Goal: Information Seeking & Learning: Learn about a topic

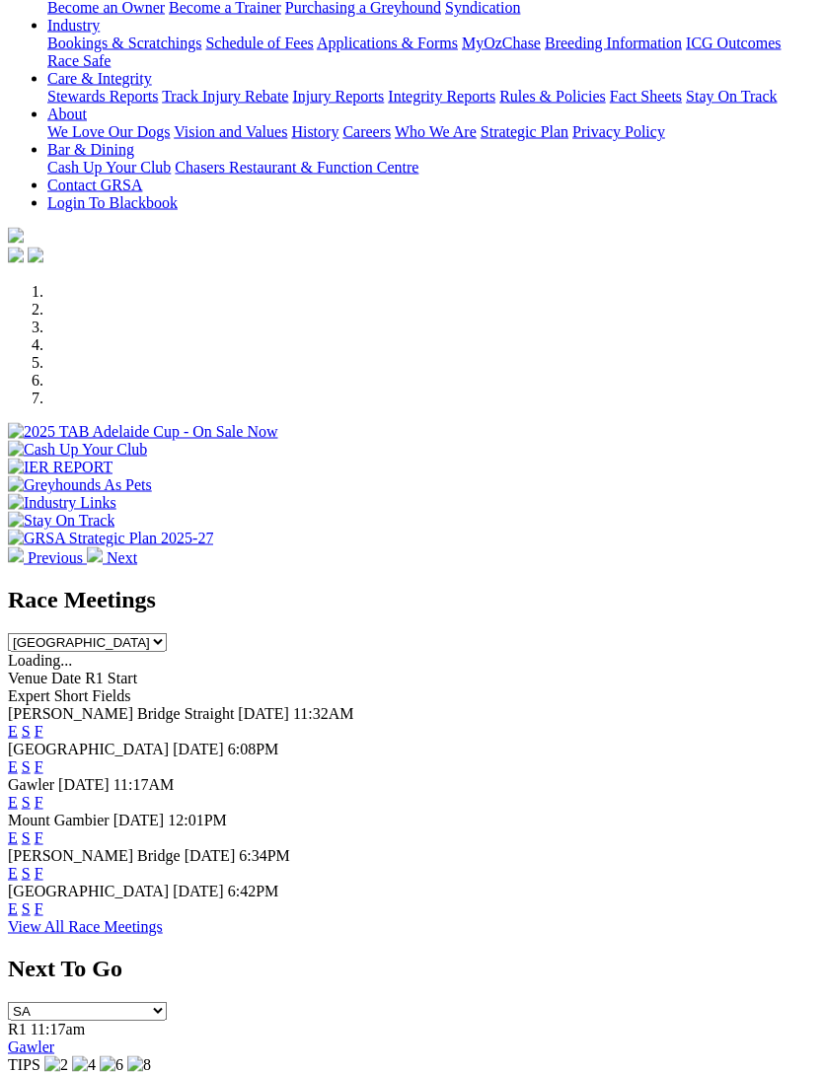
scroll to position [377, 0]
click at [43, 758] on link "F" at bounding box center [39, 766] width 9 height 17
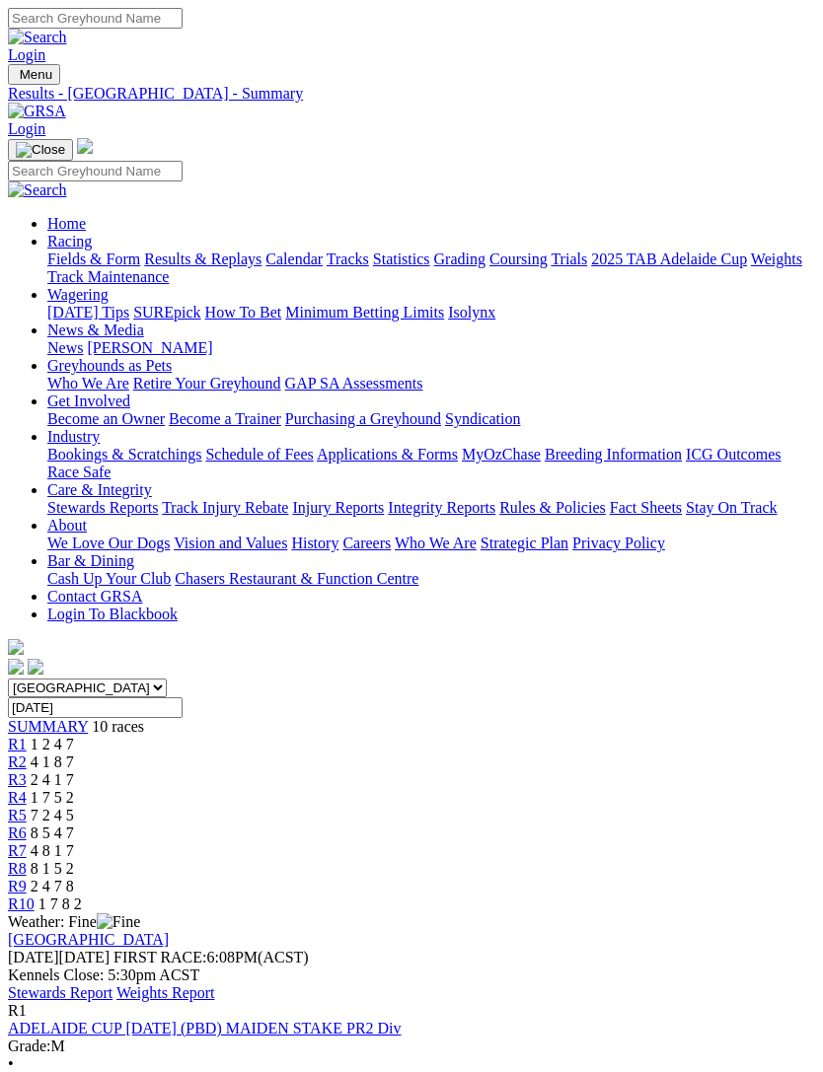
click at [112, 985] on link "Stewards Report" at bounding box center [60, 993] width 105 height 17
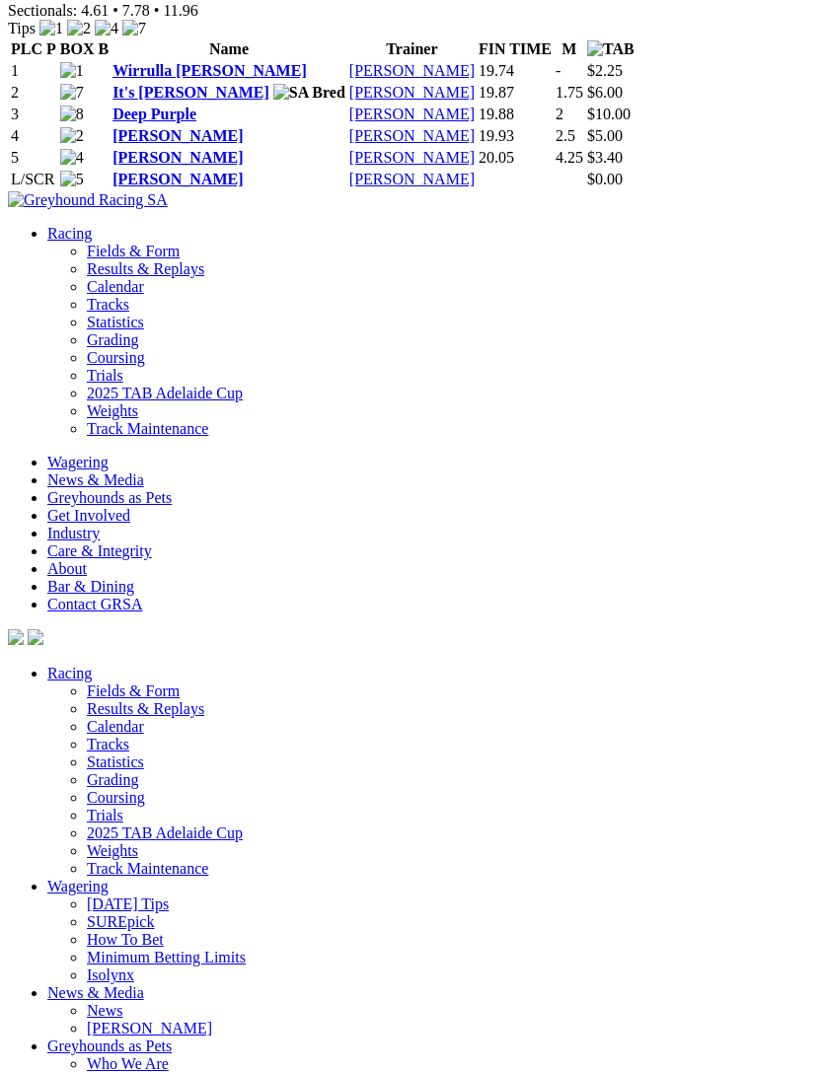
scroll to position [4377, 0]
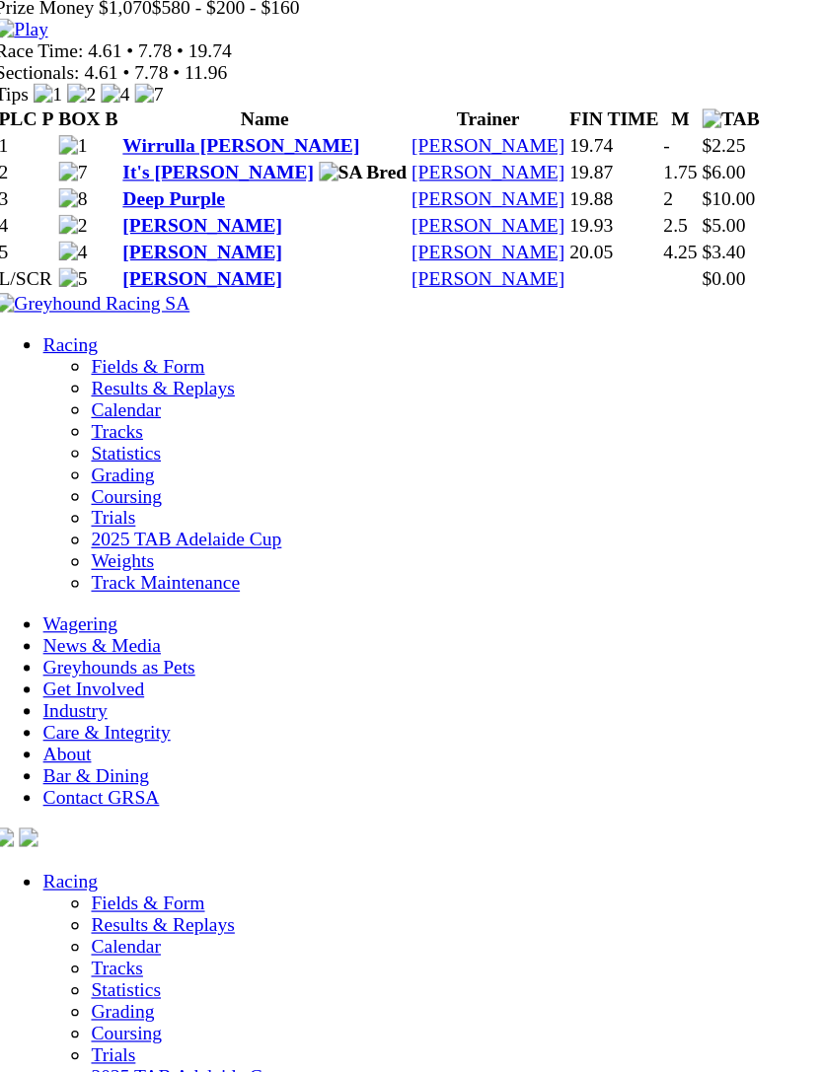
click at [142, 291] on link "Russo" at bounding box center [177, 282] width 130 height 17
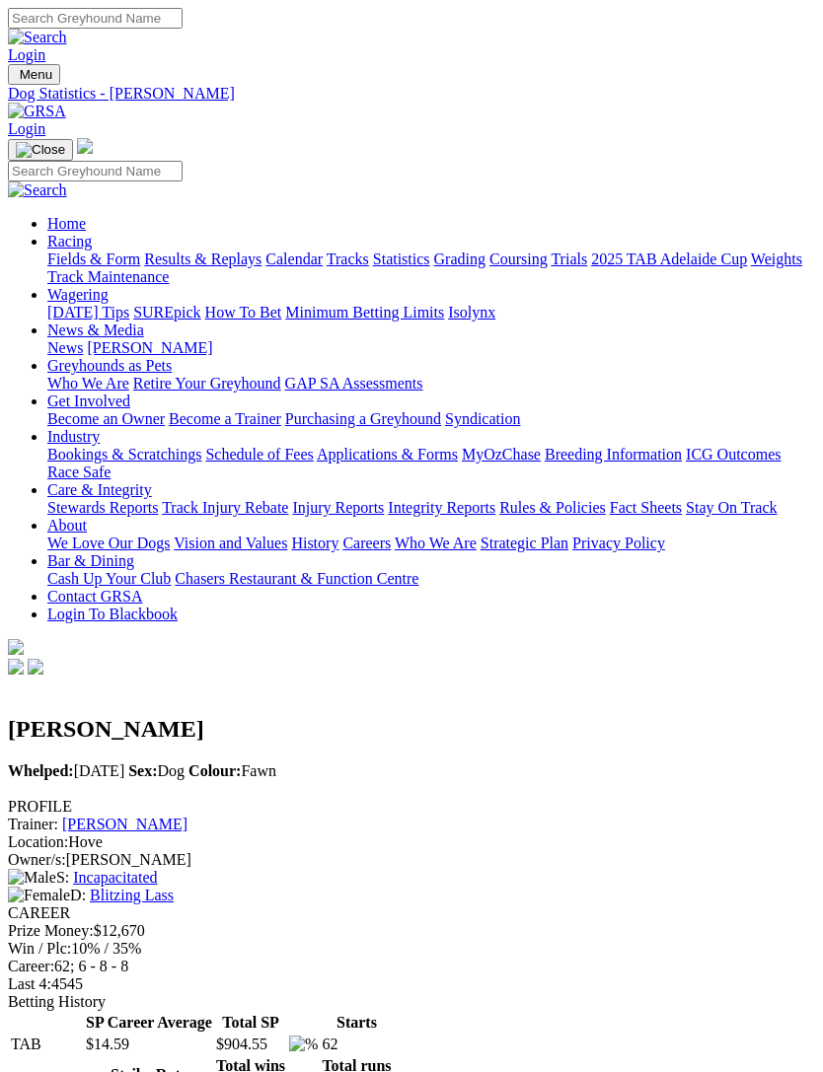
click at [16, 79] on img "Toggle navigation" at bounding box center [16, 79] width 0 height 0
click at [158, 161] on input "Search" at bounding box center [95, 171] width 175 height 21
type input "Ethanol water"
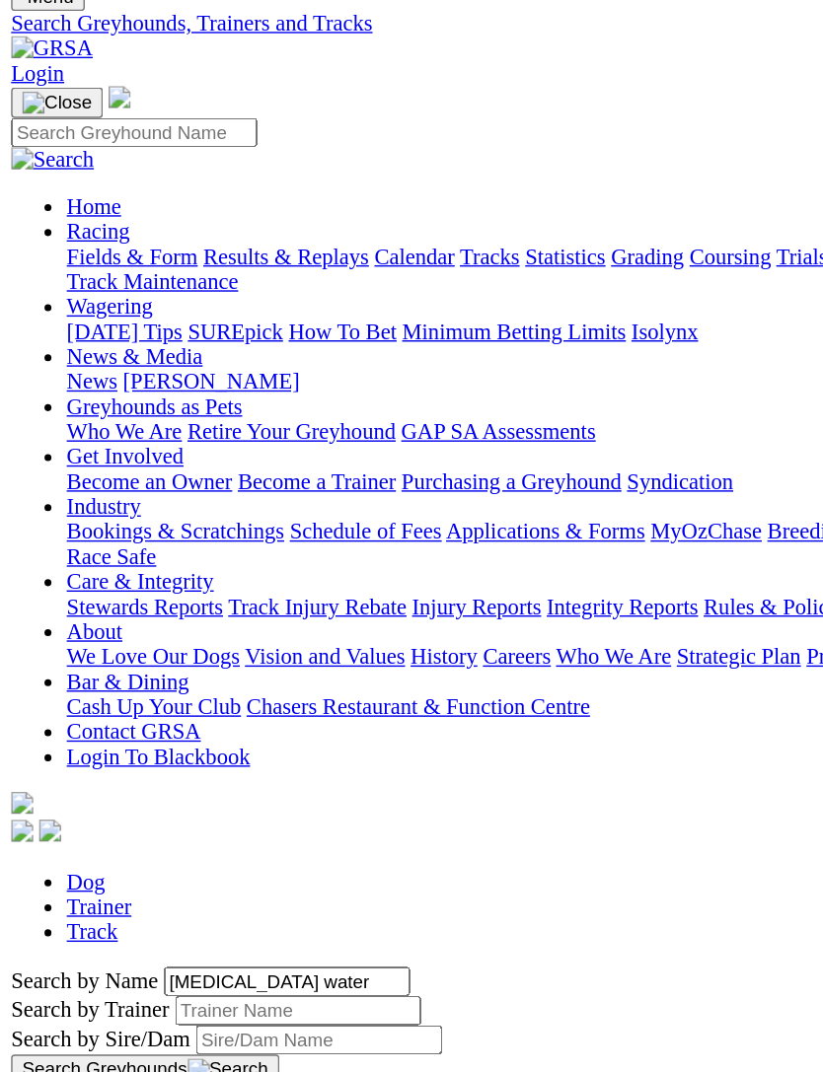
click at [74, 865] on link "ETHANOL WATER" at bounding box center [101, 873] width 186 height 17
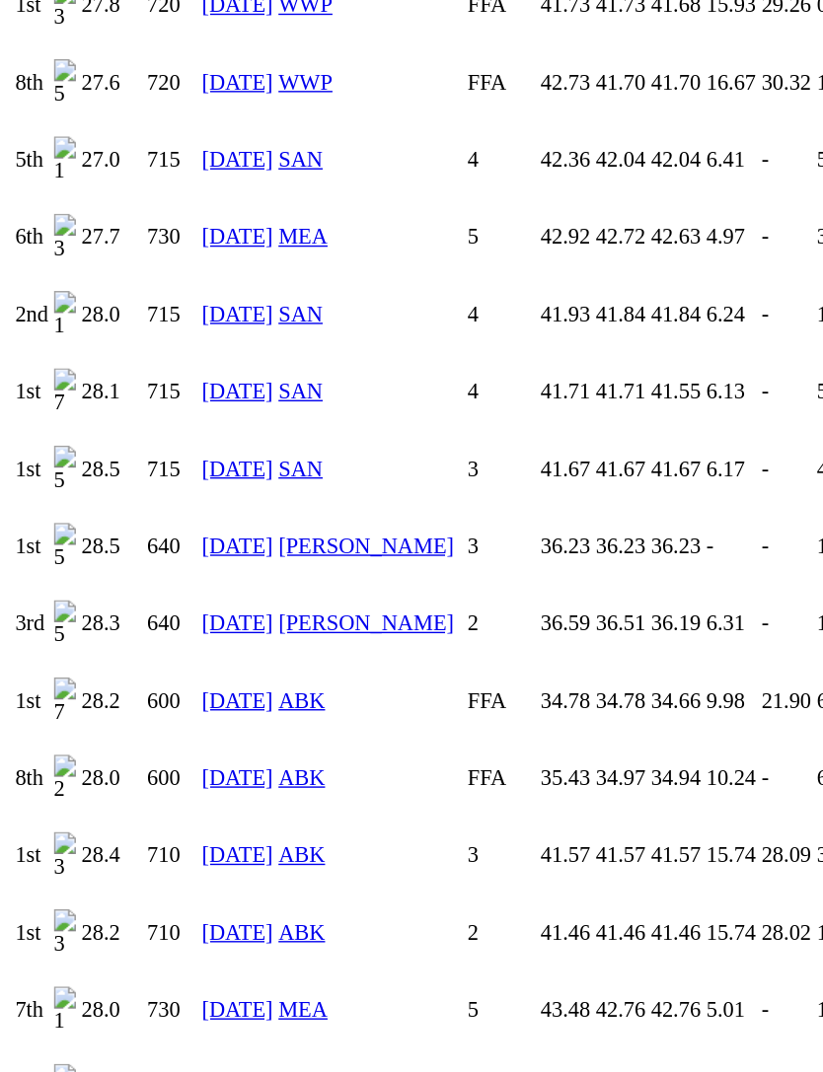
scroll to position [4133, 0]
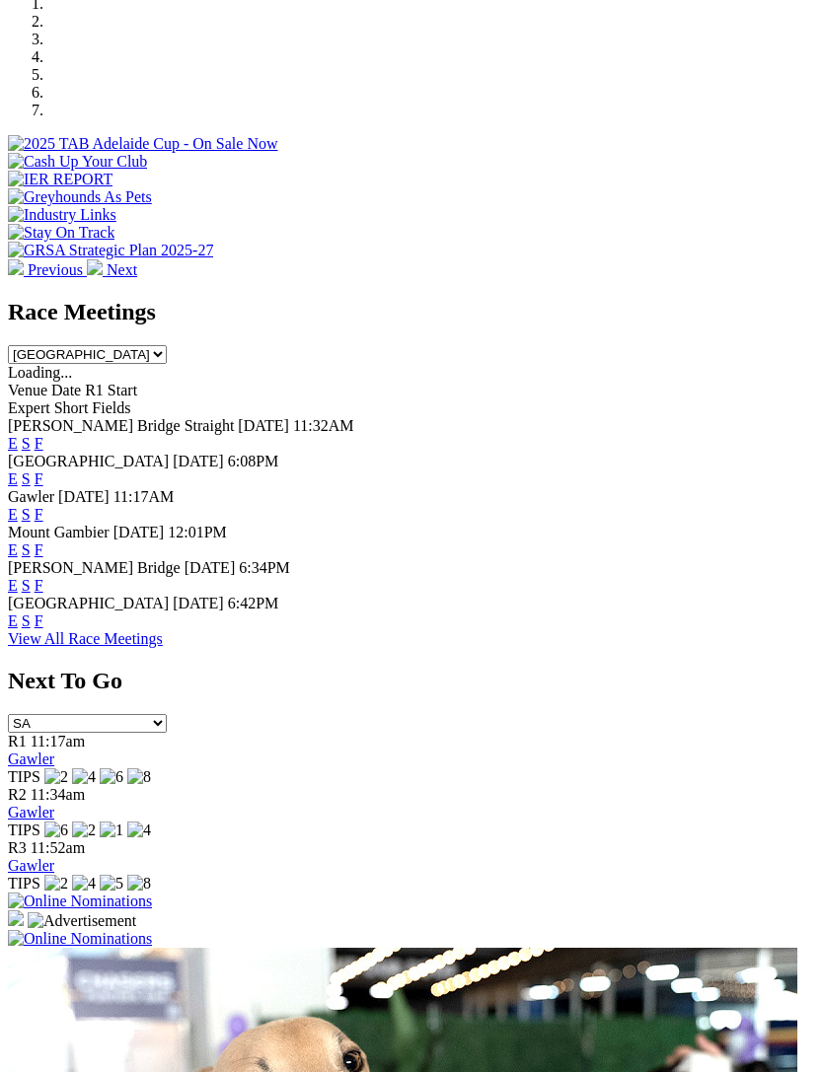
scroll to position [733, 0]
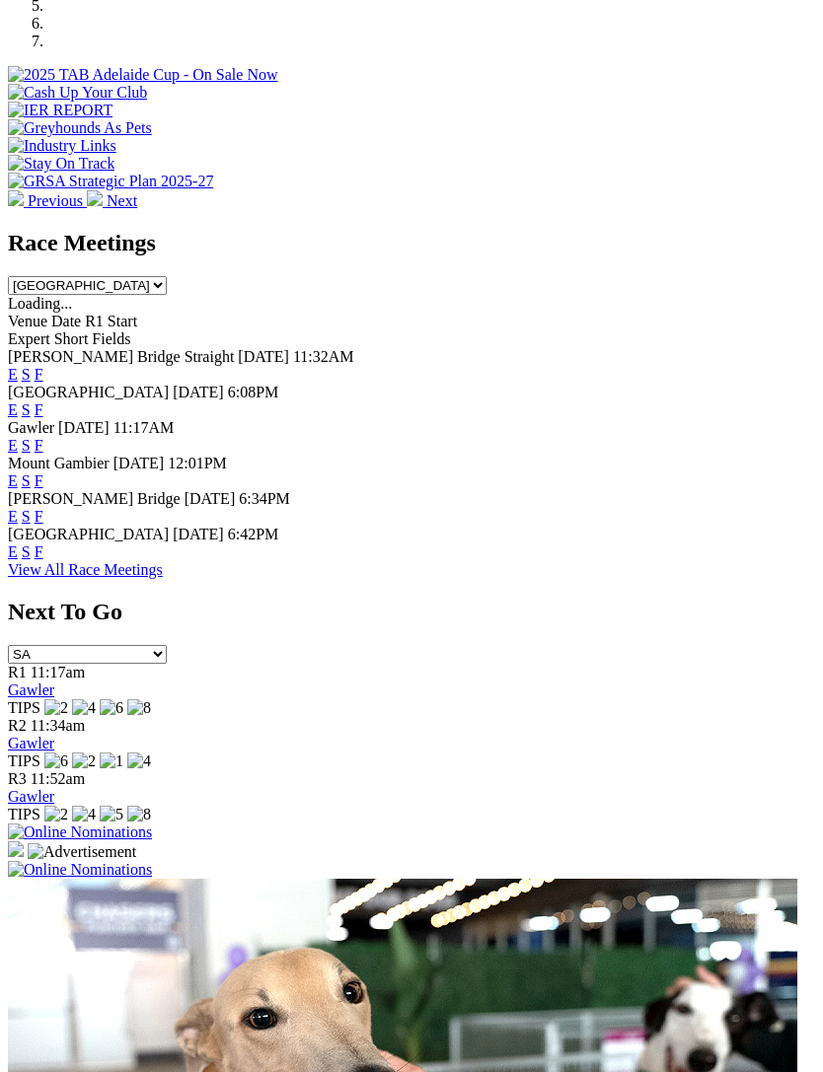
click at [43, 560] on link "F" at bounding box center [39, 552] width 9 height 17
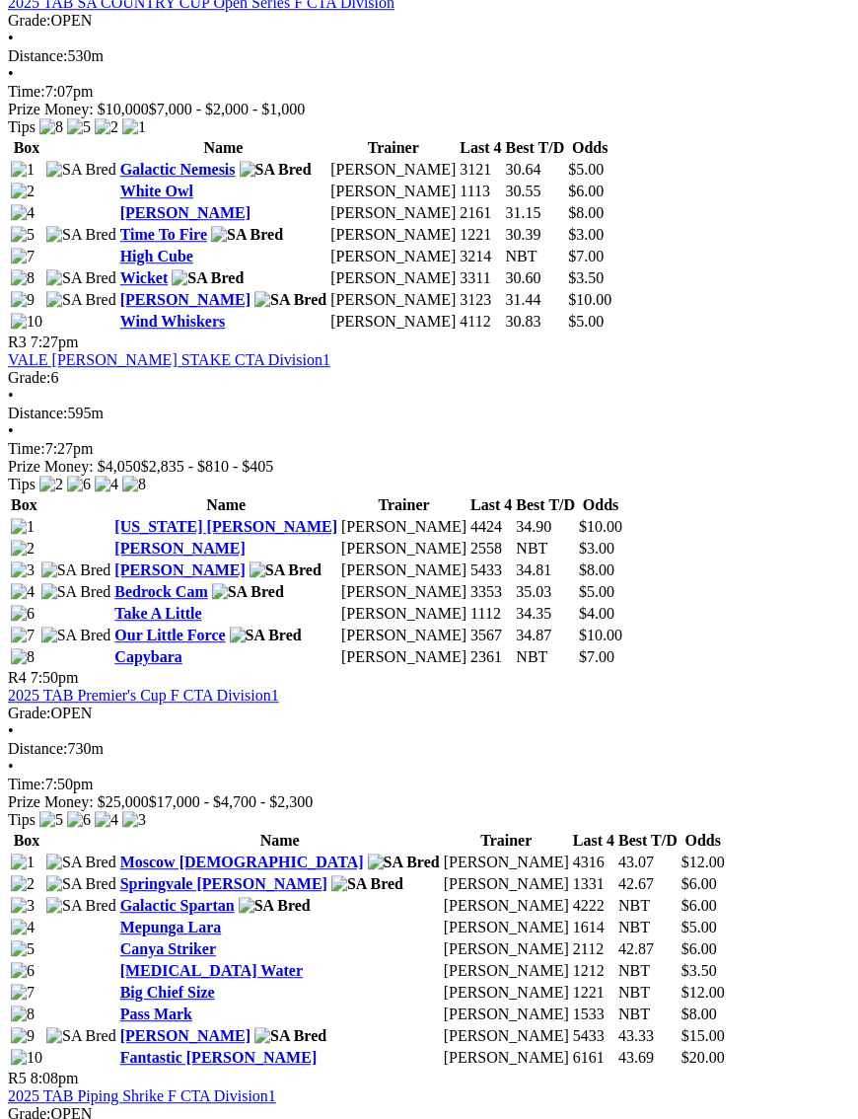
scroll to position [1489, 0]
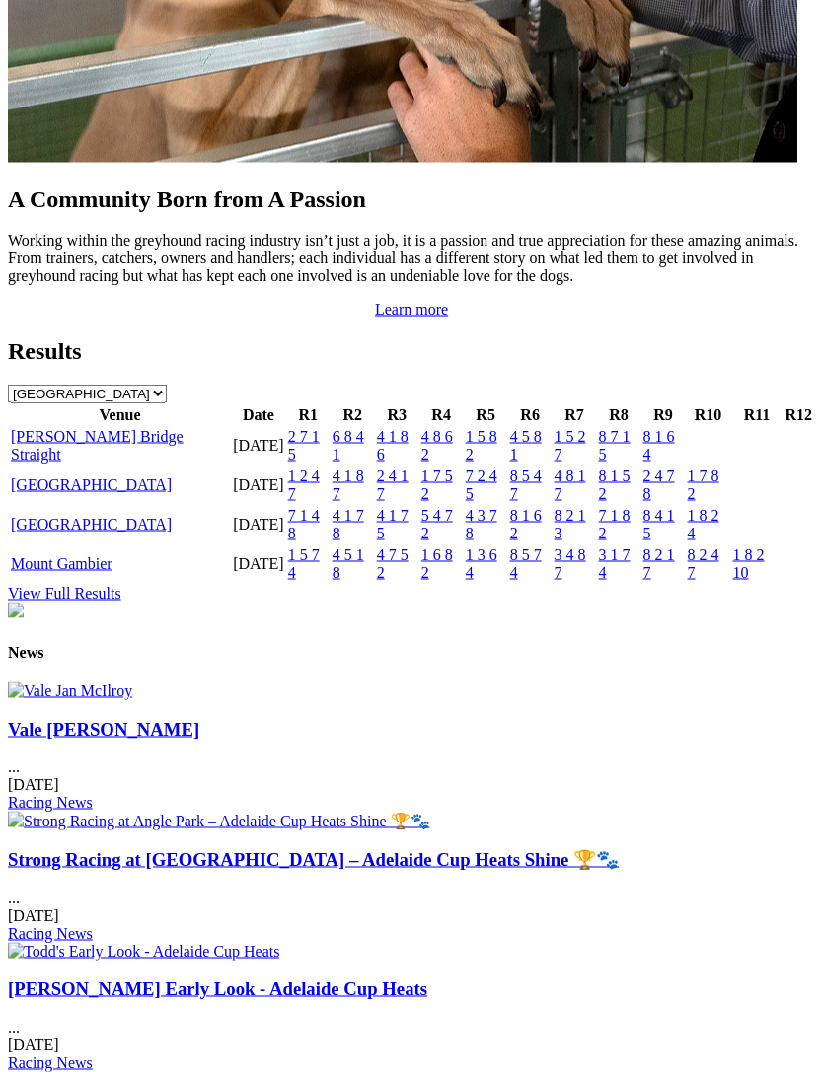
scroll to position [2035, 0]
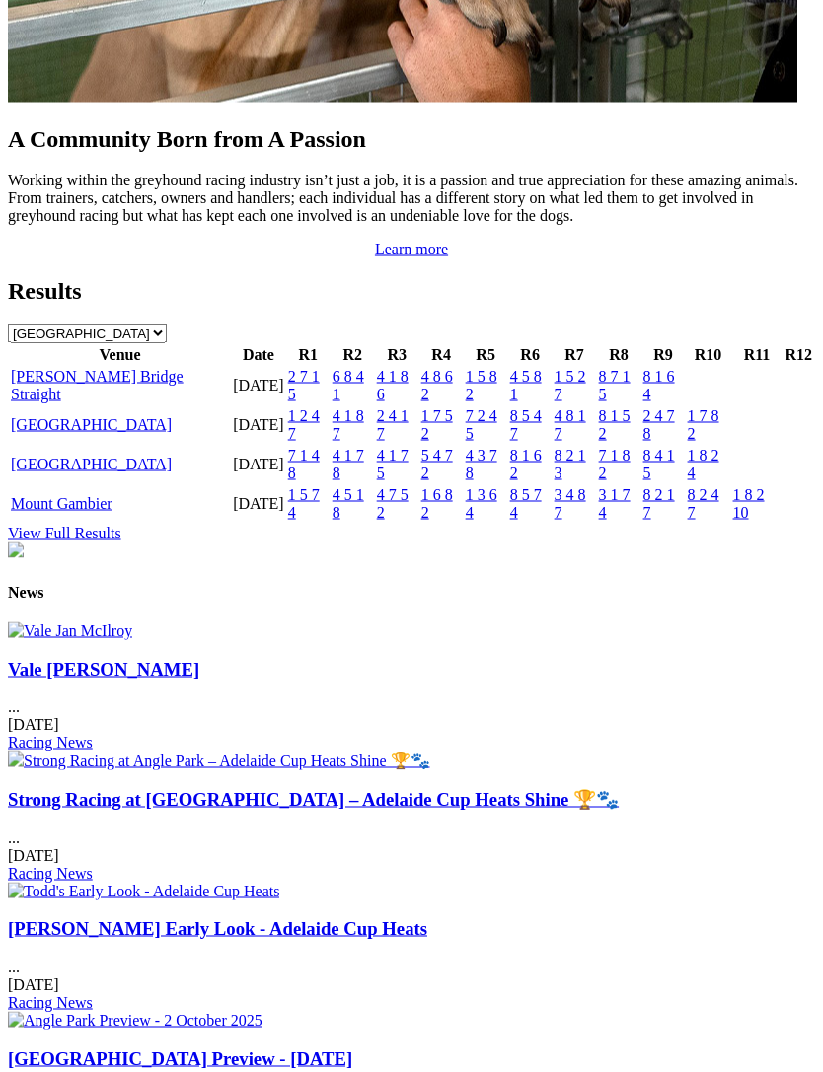
click at [52, 402] on link "[PERSON_NAME] Bridge Straight" at bounding box center [97, 385] width 173 height 35
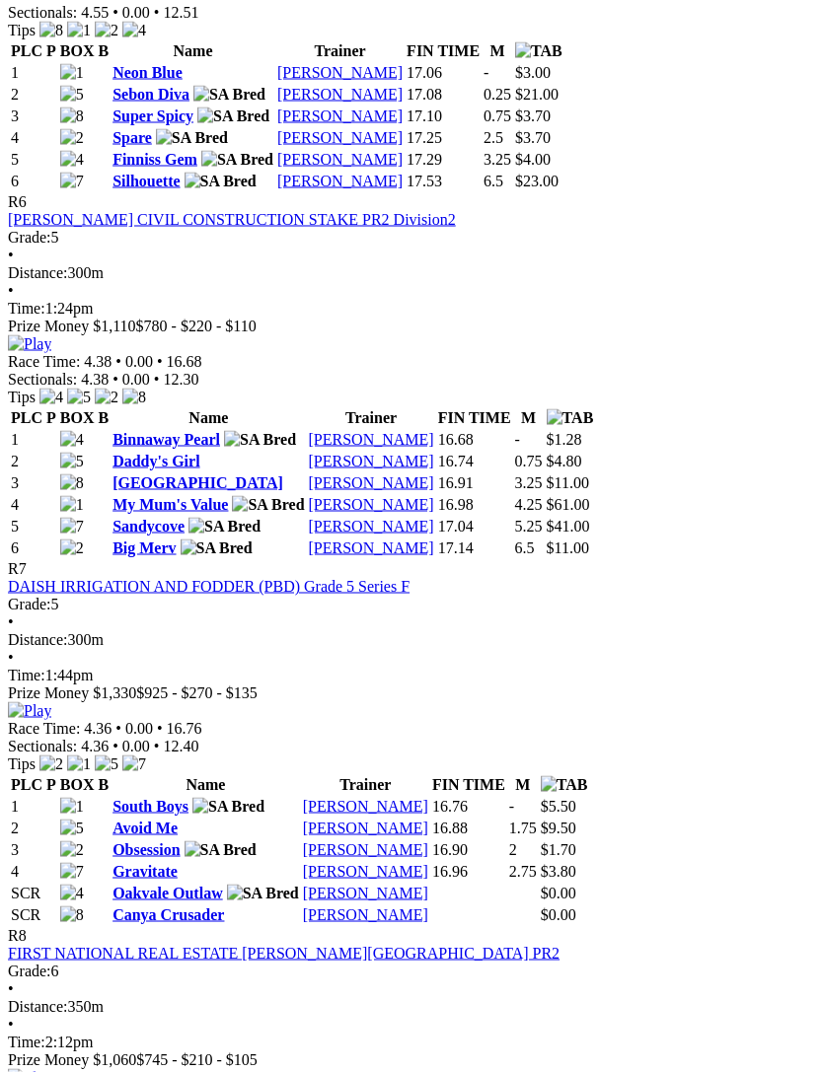
scroll to position [2562, 0]
